Goal: Information Seeking & Learning: Stay updated

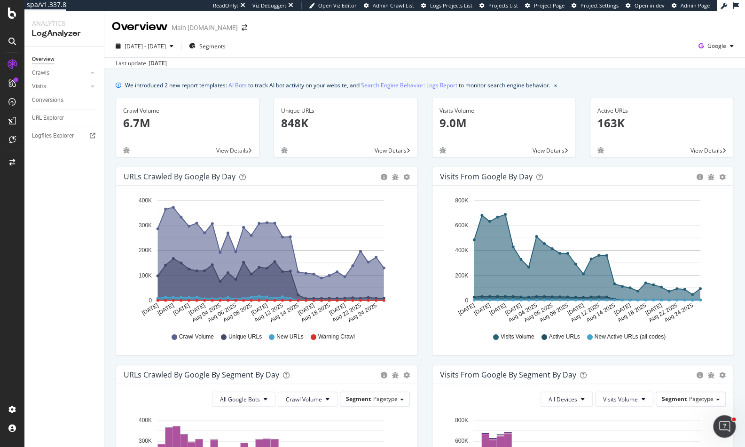
click at [401, 66] on div "Last update [DATE]" at bounding box center [424, 62] width 641 height 11
